Goal: Task Accomplishment & Management: Manage account settings

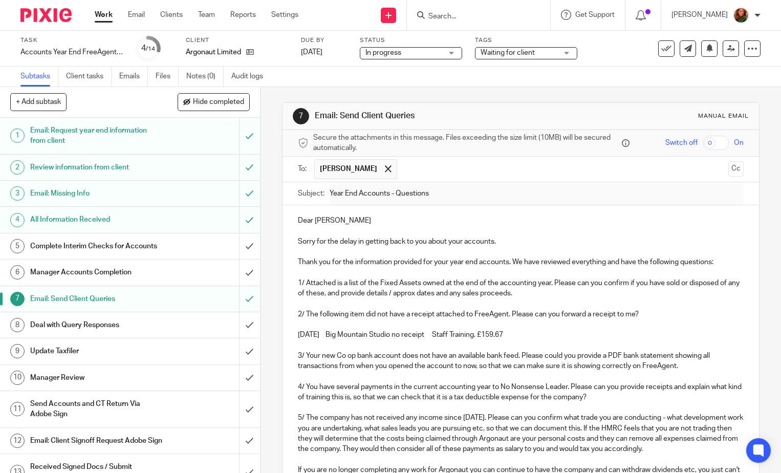
scroll to position [418, 0]
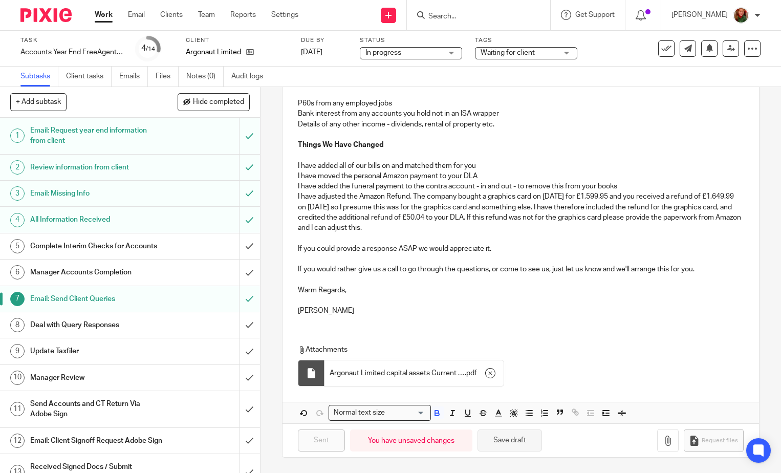
click at [507, 448] on button "Save draft" at bounding box center [509, 440] width 64 height 22
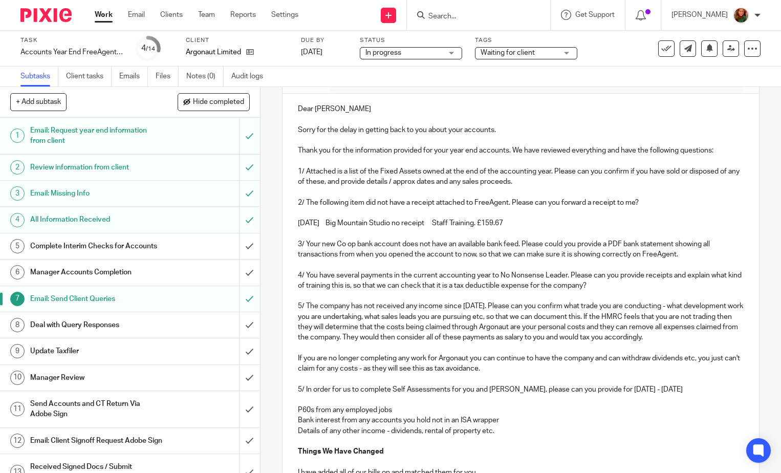
scroll to position [0, 0]
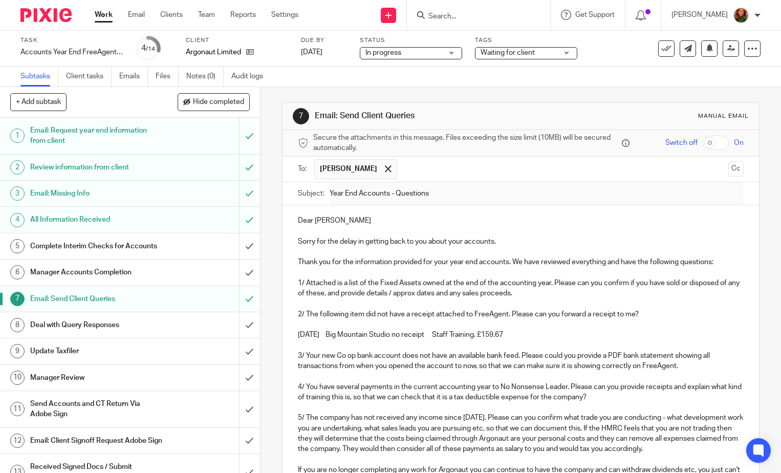
click at [471, 16] on input "Search" at bounding box center [473, 16] width 92 height 9
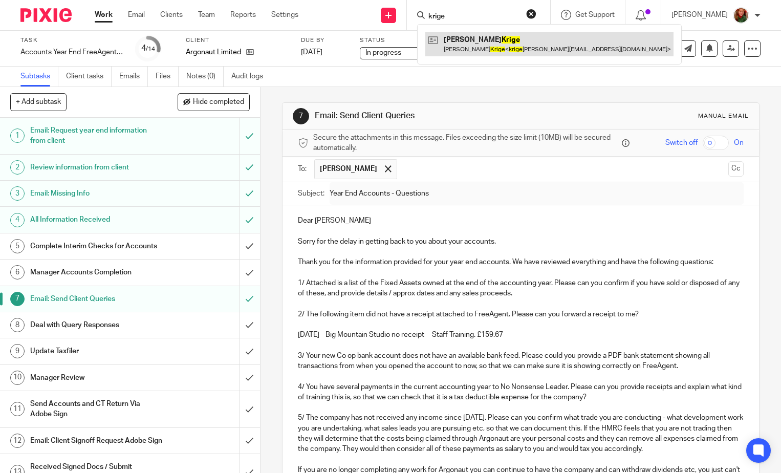
type input "krige"
click at [482, 52] on link at bounding box center [549, 44] width 248 height 24
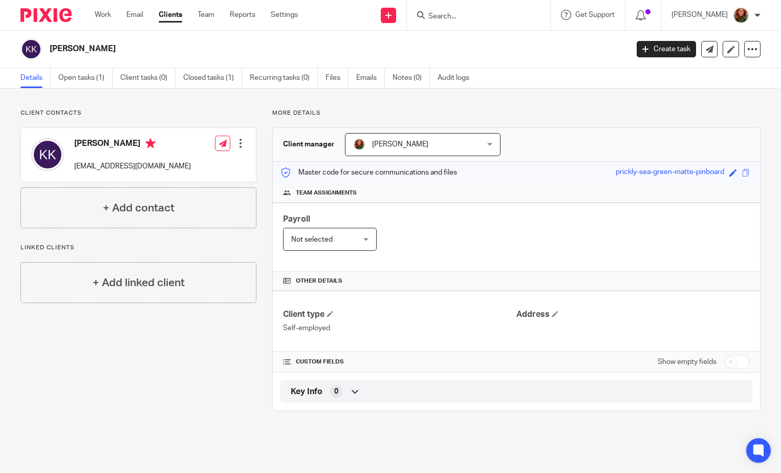
click at [237, 144] on div at bounding box center [240, 143] width 10 height 10
click at [175, 163] on link "Edit contact" at bounding box center [192, 166] width 98 height 15
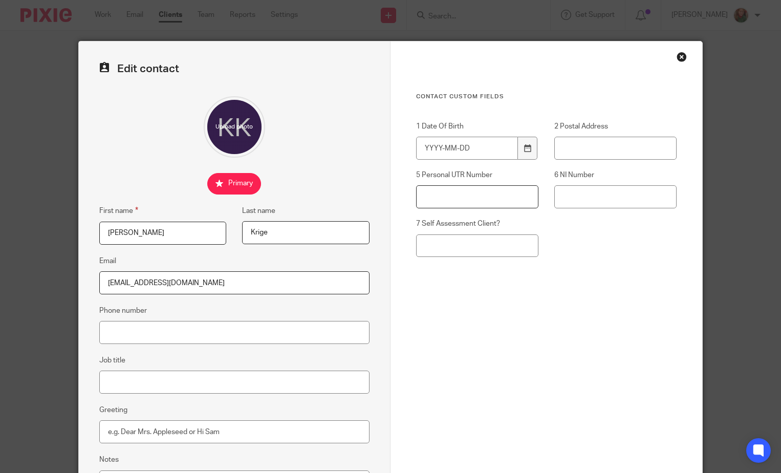
click at [488, 198] on input "5 Personal UTR Number" at bounding box center [477, 196] width 122 height 23
paste input "1588790552"
type input "1588790552"
click at [473, 150] on input "1 Date Of Birth" at bounding box center [467, 148] width 102 height 23
click at [579, 197] on input "6 NI Number" at bounding box center [615, 196] width 122 height 23
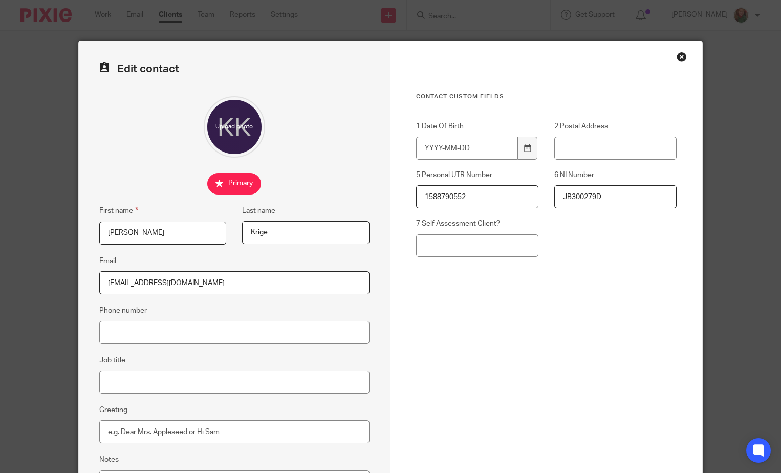
type input "JB300279D"
click at [599, 261] on div "1 Date Of Birth 2 Postal Address 5 Personal UTR Number 1588790552 6 NI Number J…" at bounding box center [538, 194] width 277 height 146
click at [515, 250] on input "7 Self Assessment Client?" at bounding box center [477, 245] width 122 height 23
type input "Yes"
click at [545, 257] on div "1 Date Of Birth 2 Postal Address 5 Personal UTR Number 1588790552 6 NI Number J…" at bounding box center [538, 194] width 277 height 146
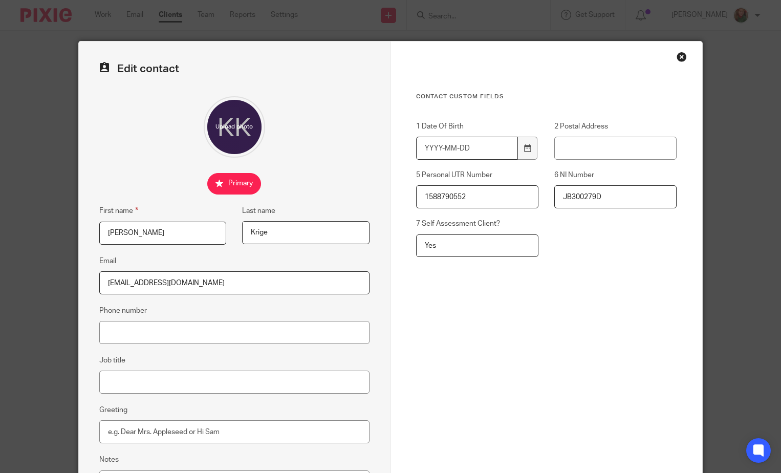
click at [438, 149] on input "1 Date Of Birth" at bounding box center [467, 148] width 102 height 23
type input "1974-08-18"
click at [475, 295] on div "Contact Custom fields 1 Date Of Birth 1974-08-18 2 Postal Address 5 Personal UT…" at bounding box center [546, 236] width 260 height 286
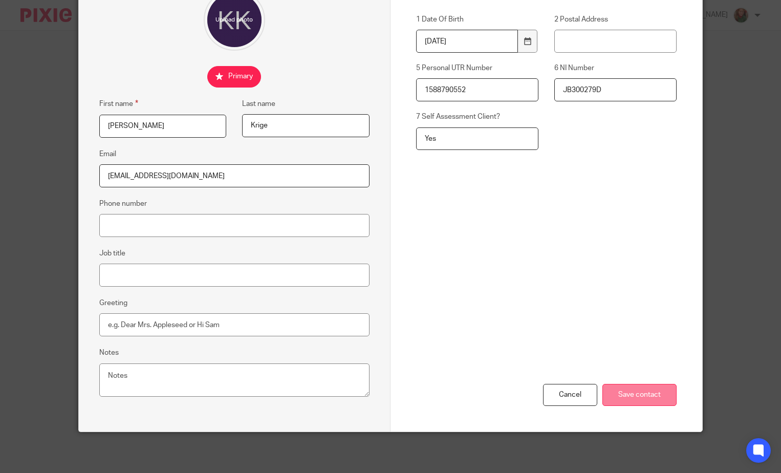
click at [625, 393] on input "Save contact" at bounding box center [639, 395] width 74 height 22
click at [582, 36] on input "2 Postal Address" at bounding box center [615, 41] width 122 height 23
type input "8 Robin Gardens, Christchurch BH23 2DT"
click at [615, 405] on input "Save contact" at bounding box center [639, 395] width 74 height 22
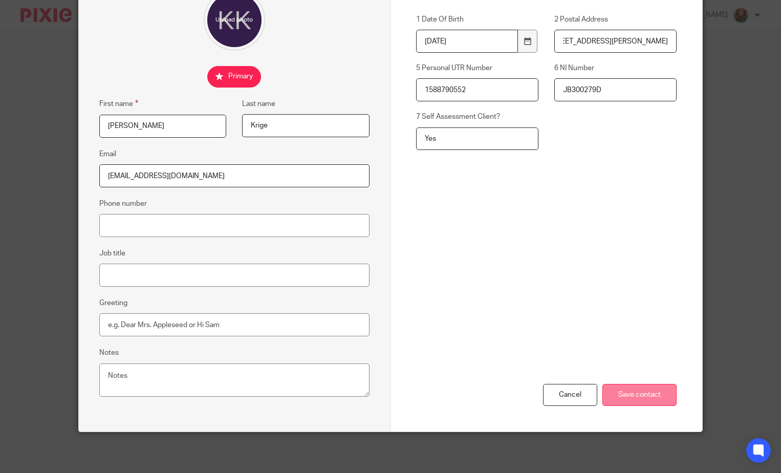
scroll to position [0, 0]
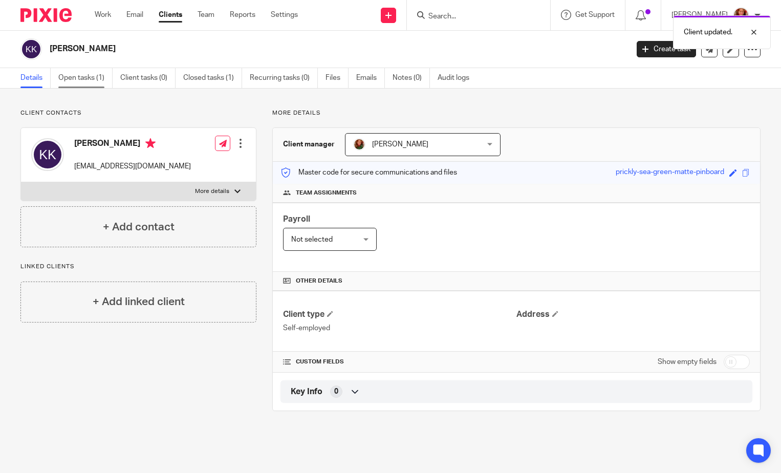
click at [86, 79] on link "Open tasks (1)" at bounding box center [85, 78] width 54 height 20
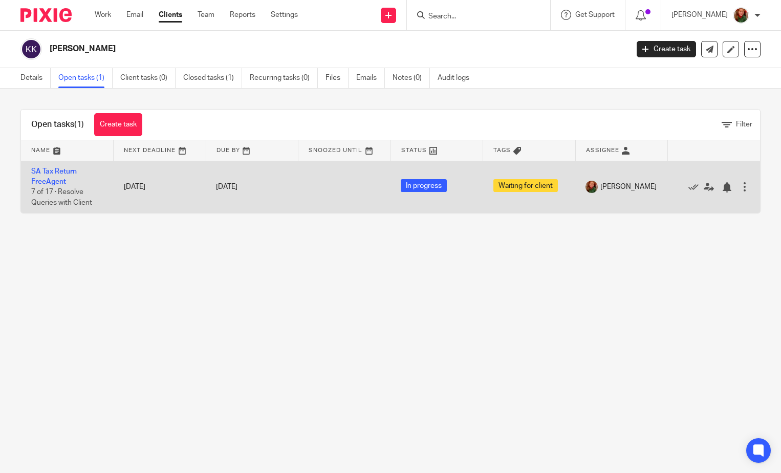
click at [56, 175] on td "SA Tax Return FreeAgent 7 of 17 · Resolve Queries with Client" at bounding box center [67, 187] width 93 height 52
click at [61, 169] on link "SA Tax Return FreeAgent" at bounding box center [54, 176] width 46 height 17
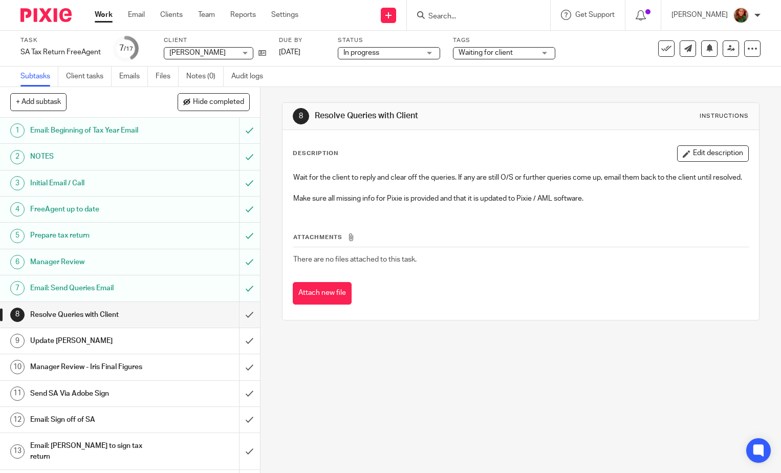
click at [115, 236] on h1 "Prepare tax return" at bounding box center [96, 235] width 132 height 15
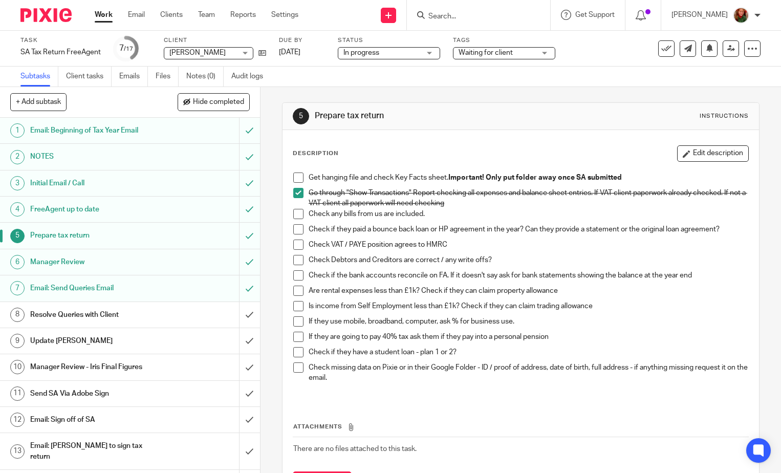
click at [295, 351] on span at bounding box center [298, 352] width 10 height 10
